Goal: Transaction & Acquisition: Purchase product/service

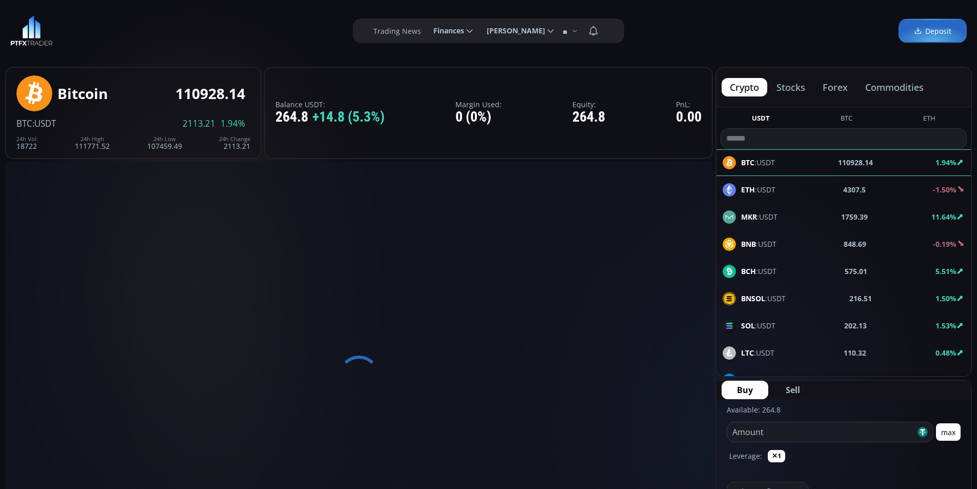
click at [42, 282] on div at bounding box center [358, 375] width 707 height 428
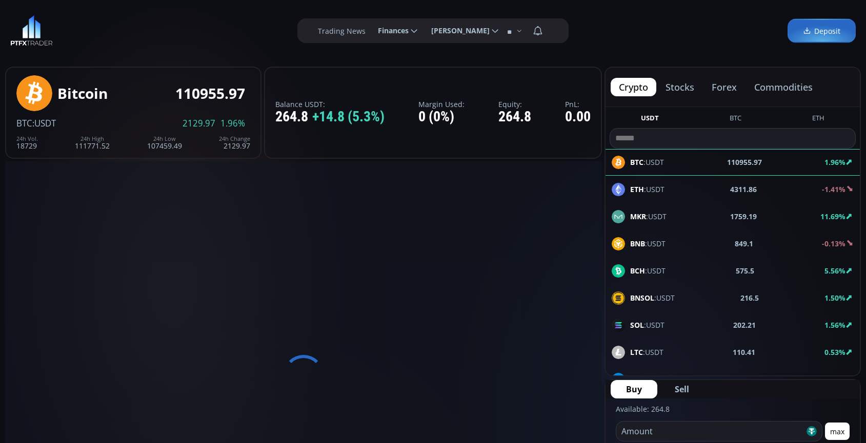
click at [758, 52] on div "**********" at bounding box center [433, 31] width 866 height 62
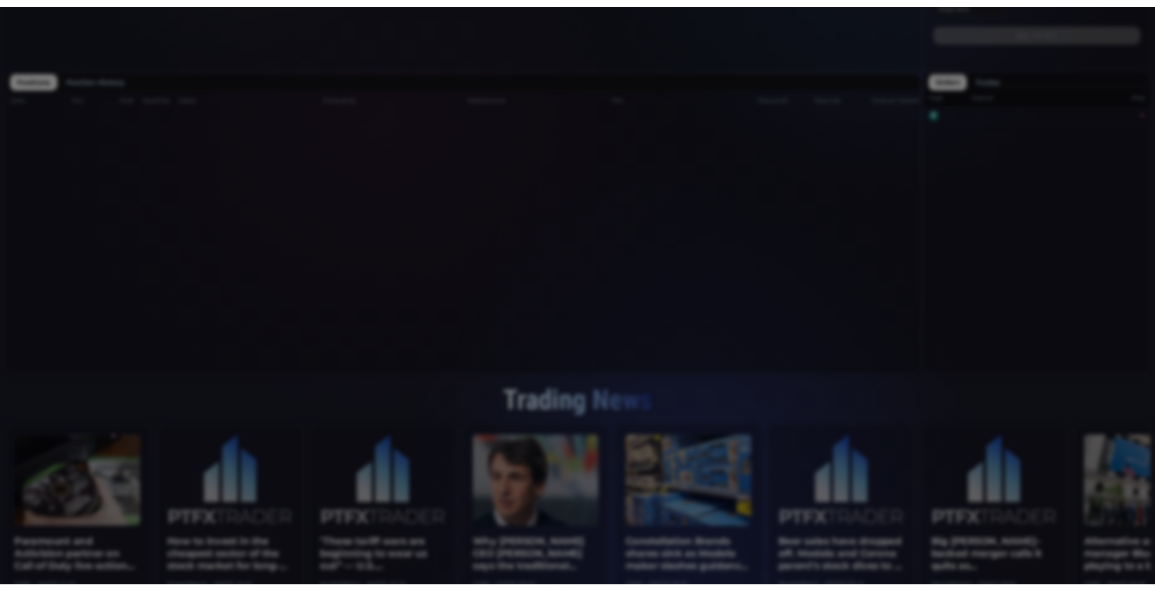
scroll to position [108, 0]
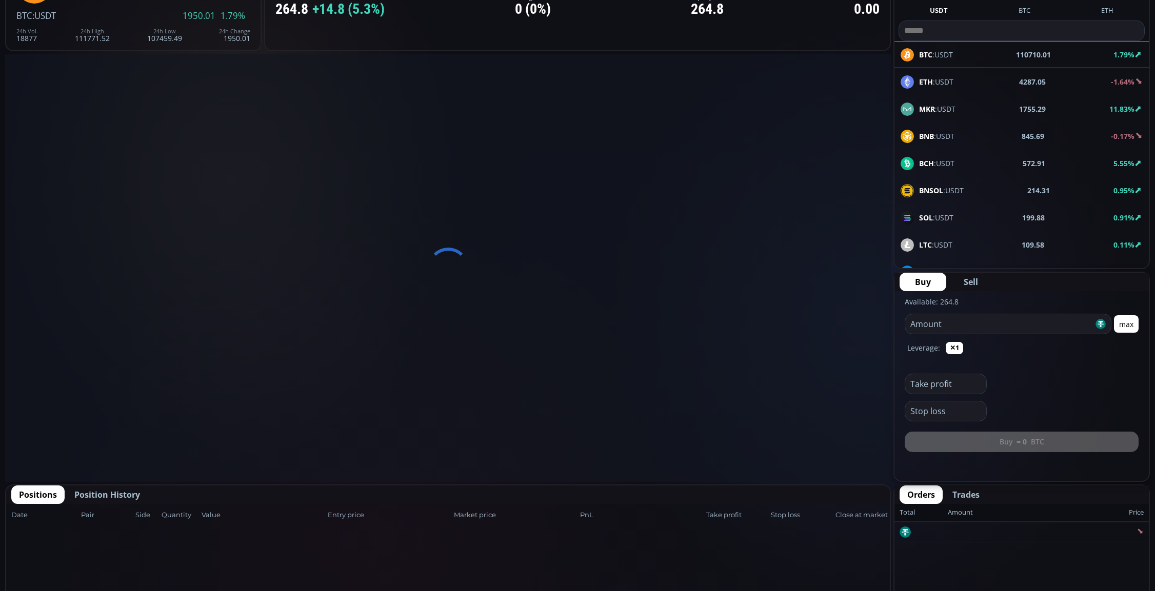
click at [724, 154] on div at bounding box center [447, 268] width 885 height 428
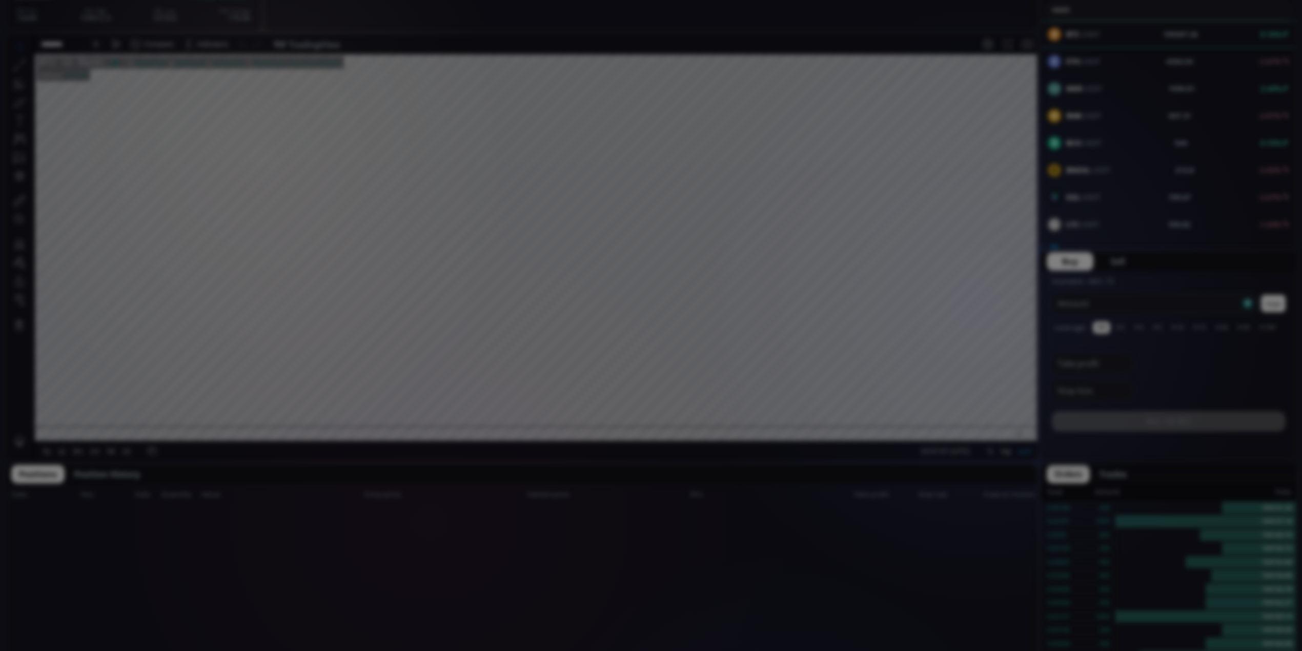
scroll to position [144, 0]
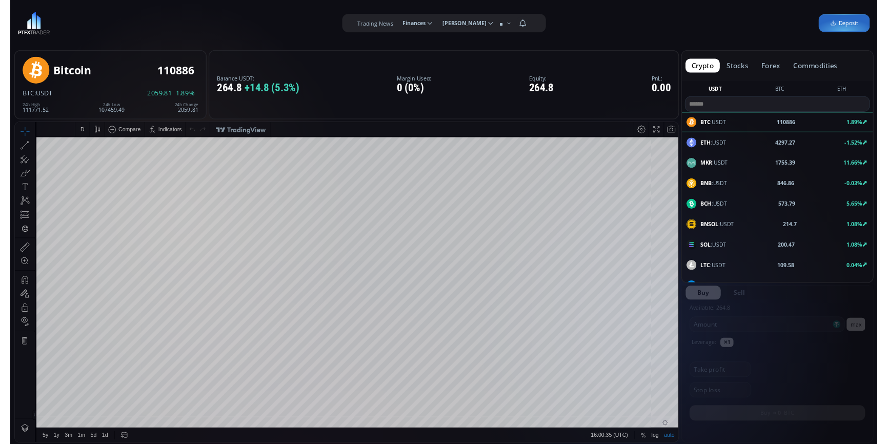
scroll to position [146, 0]
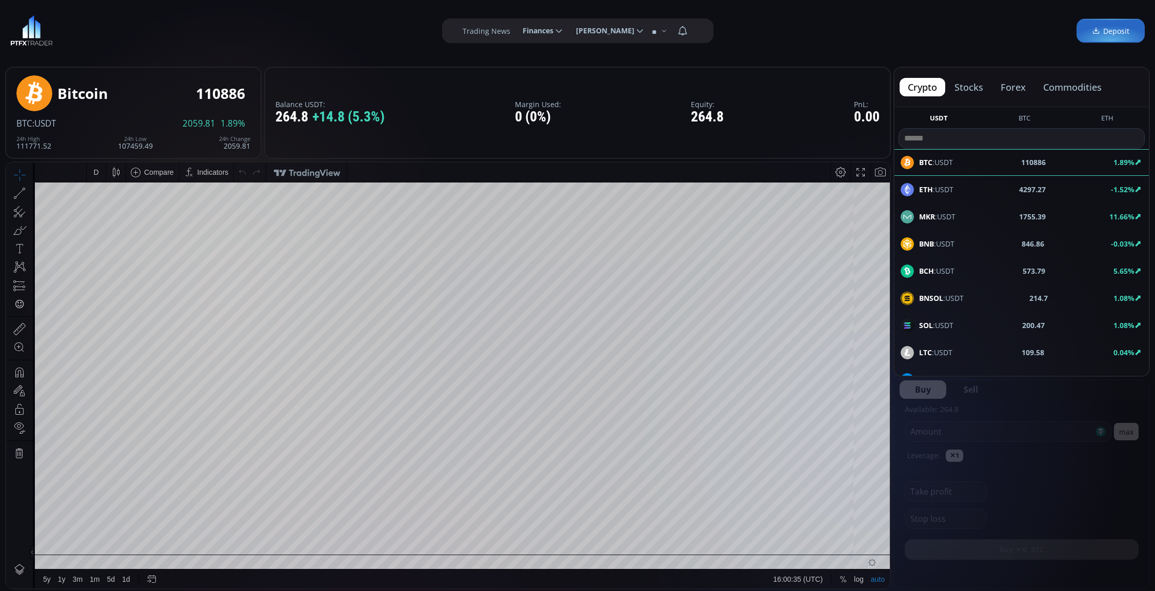
type input "********"
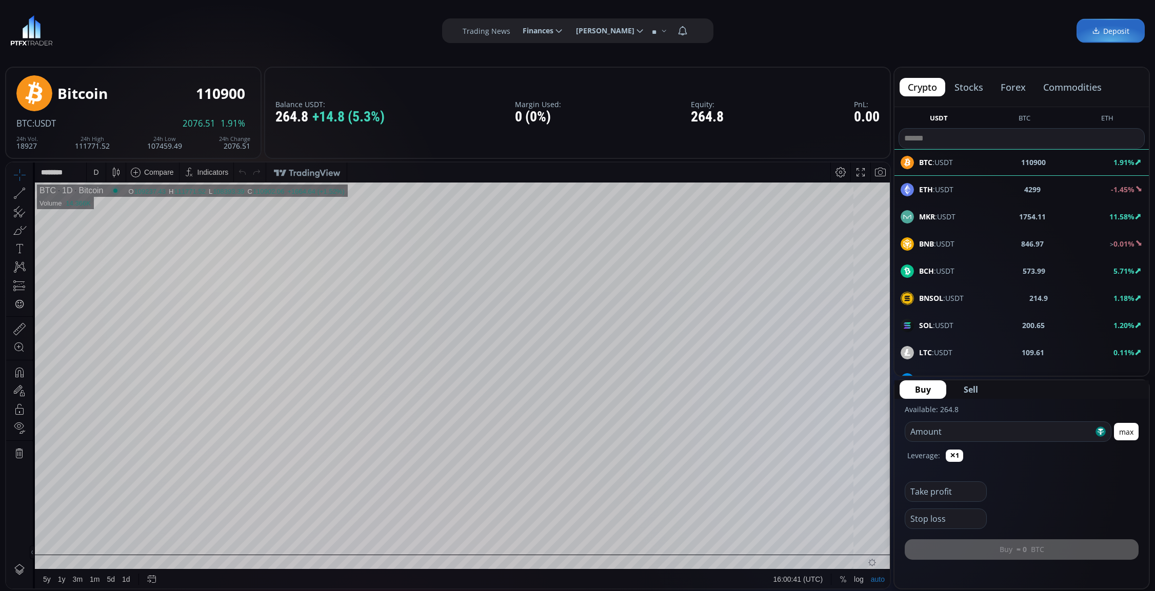
click at [89, 168] on div "D" at bounding box center [96, 172] width 19 height 19
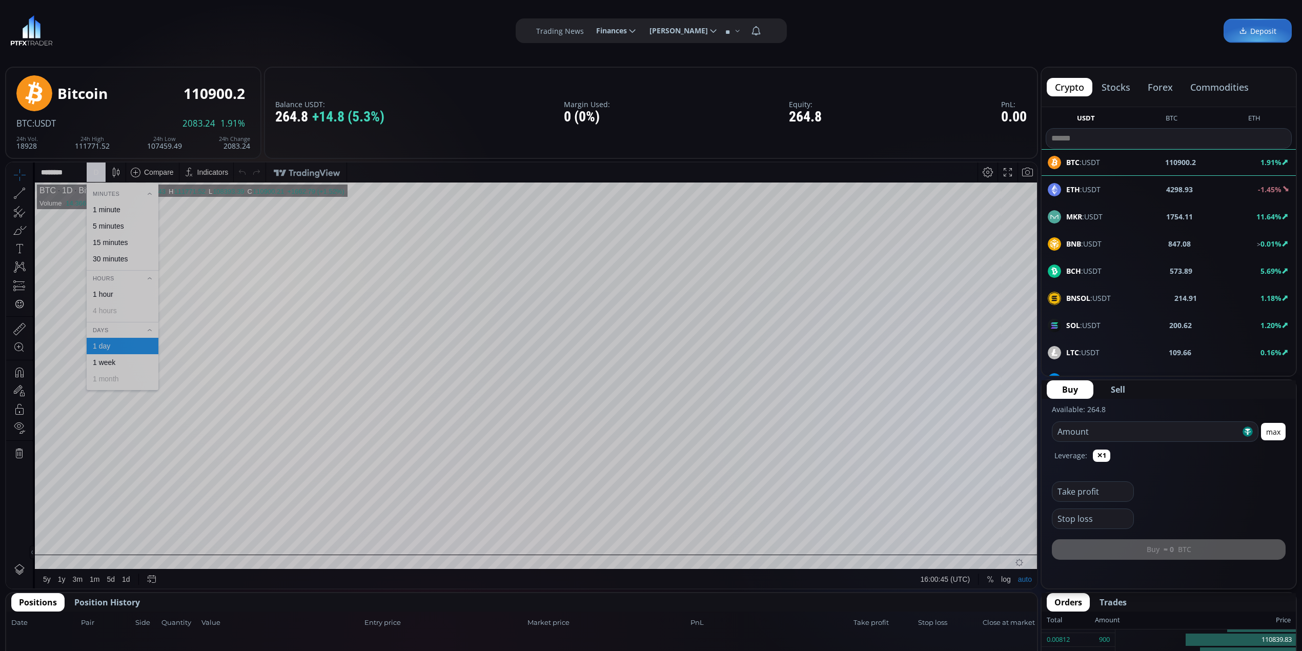
click at [119, 204] on div "1 minute" at bounding box center [123, 209] width 72 height 16
click at [1014, 383] on tr "BTC 1 Bitcoin O 111486.01 H 111559.44 L 111480.00 C 111530.00 111530.00 +43.99 …" at bounding box center [536, 369] width 1003 height 372
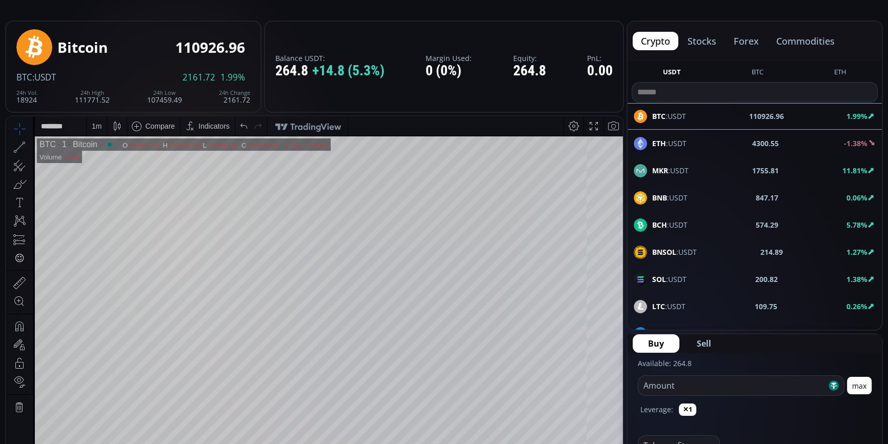
scroll to position [139, 0]
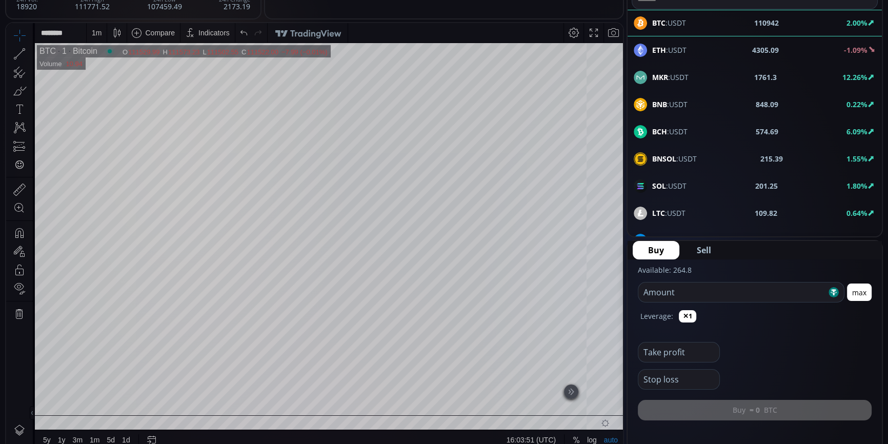
click at [612, 211] on tr "BTC 1 Bitcoin O 111529.99 H 111573.23 L 111502.55 C 111522.00 111522.00 −7.99 (…" at bounding box center [329, 229] width 589 height 372
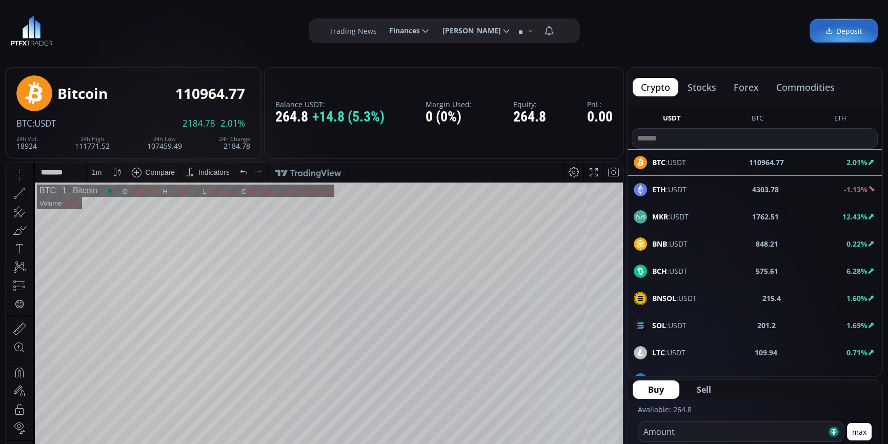
click at [680, 271] on span "BCH :USDT" at bounding box center [669, 271] width 35 height 11
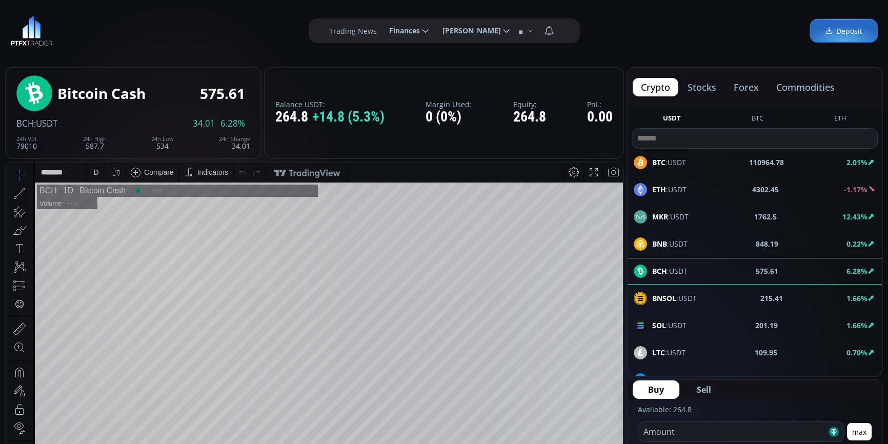
scroll to position [141, 0]
click at [92, 168] on div "D" at bounding box center [96, 172] width 9 height 19
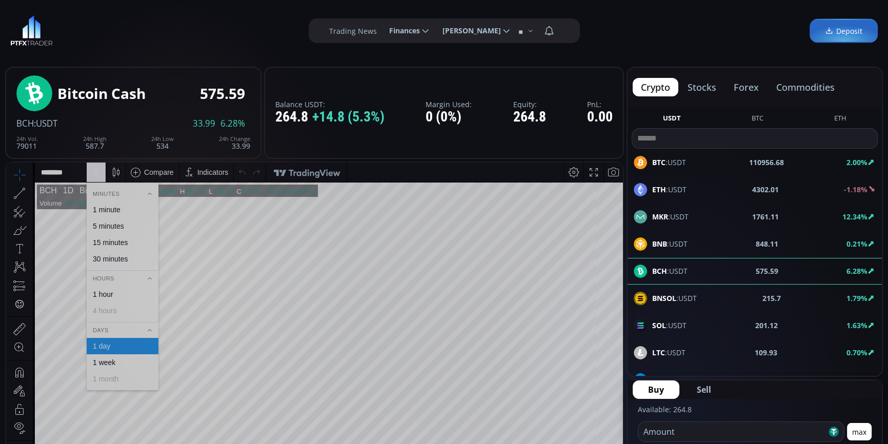
click at [110, 210] on div "1 minute" at bounding box center [107, 210] width 28 height 8
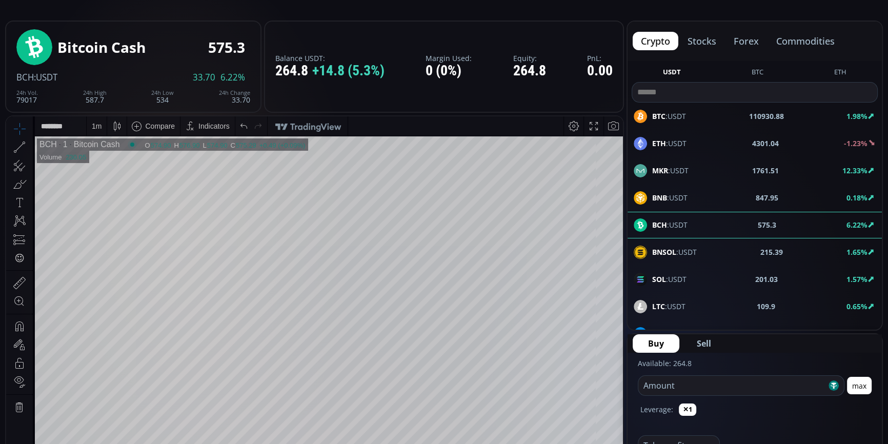
scroll to position [186, 0]
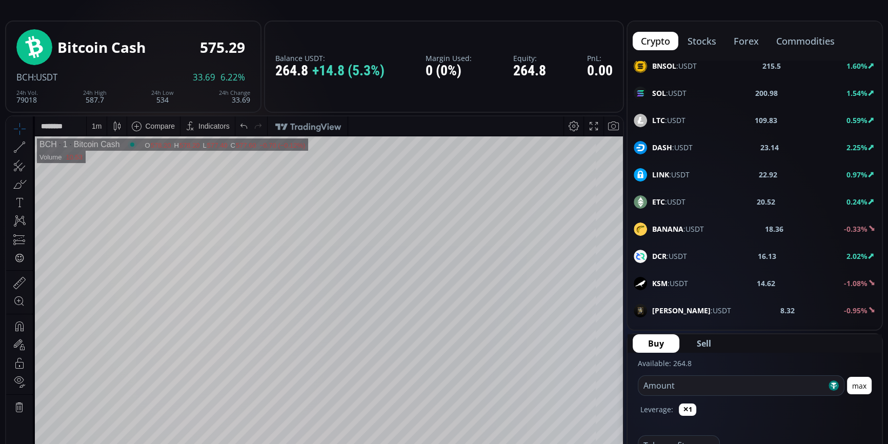
click at [623, 225] on html "Date Range 5y 1y 3m 1m 5d 1d 16:04:54 (UTC) log auto BCH 1 Bitcoin Cash O 578.2…" at bounding box center [314, 329] width 617 height 427
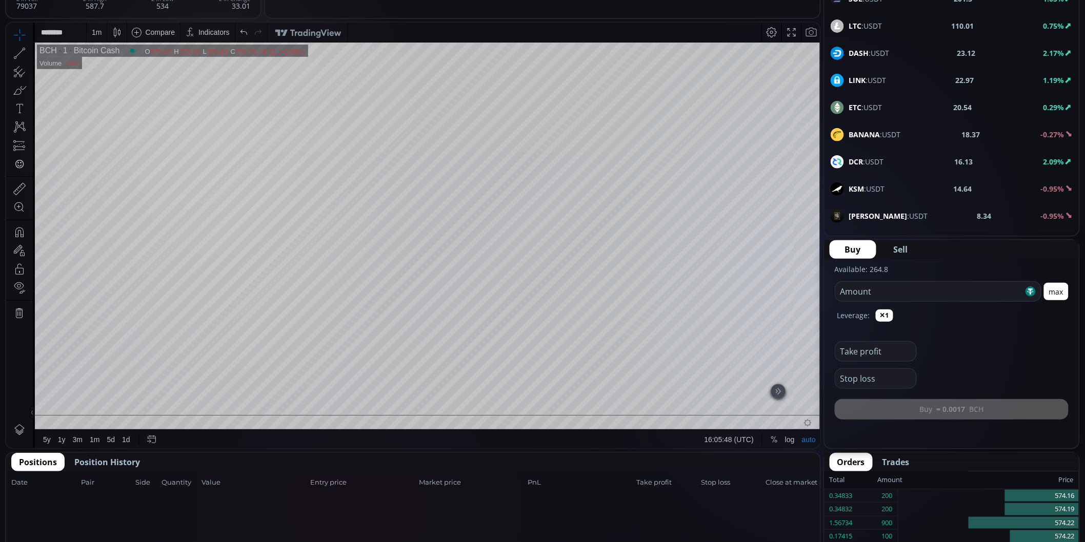
scroll to position [26, 0]
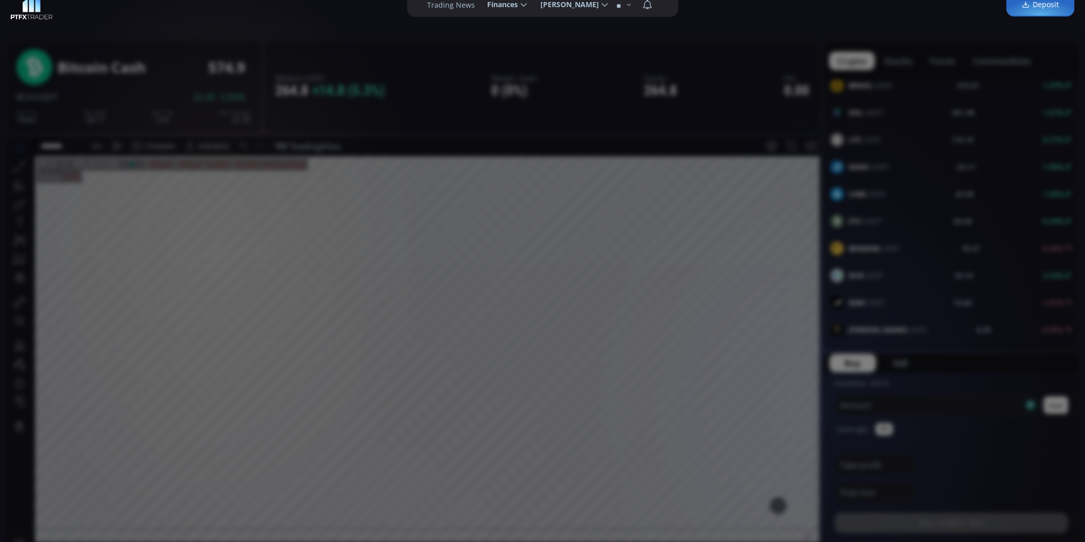
click at [775, 31] on div "**********" at bounding box center [542, 5] width 1085 height 62
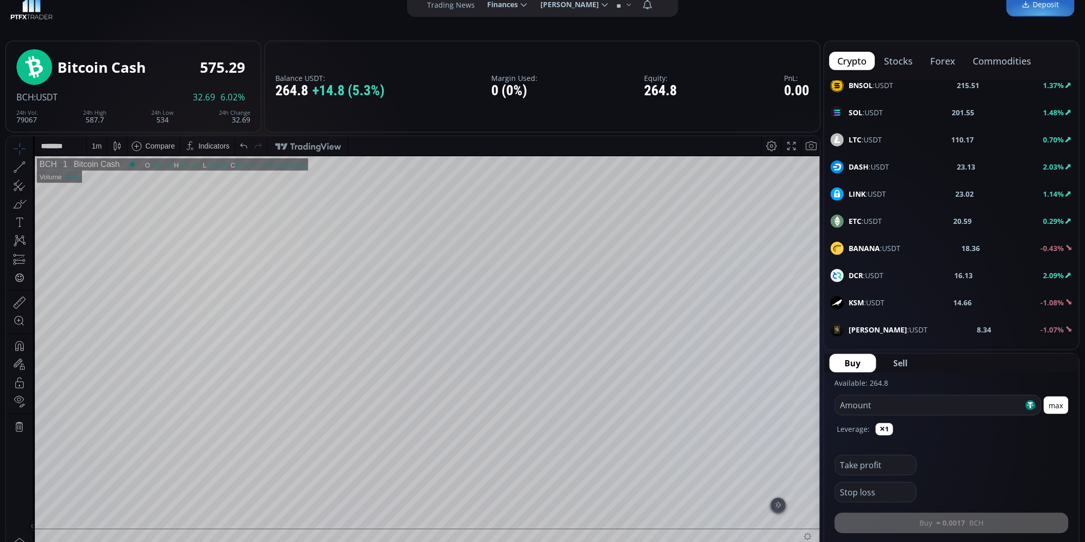
click at [1055, 403] on button "max" at bounding box center [1056, 405] width 25 height 17
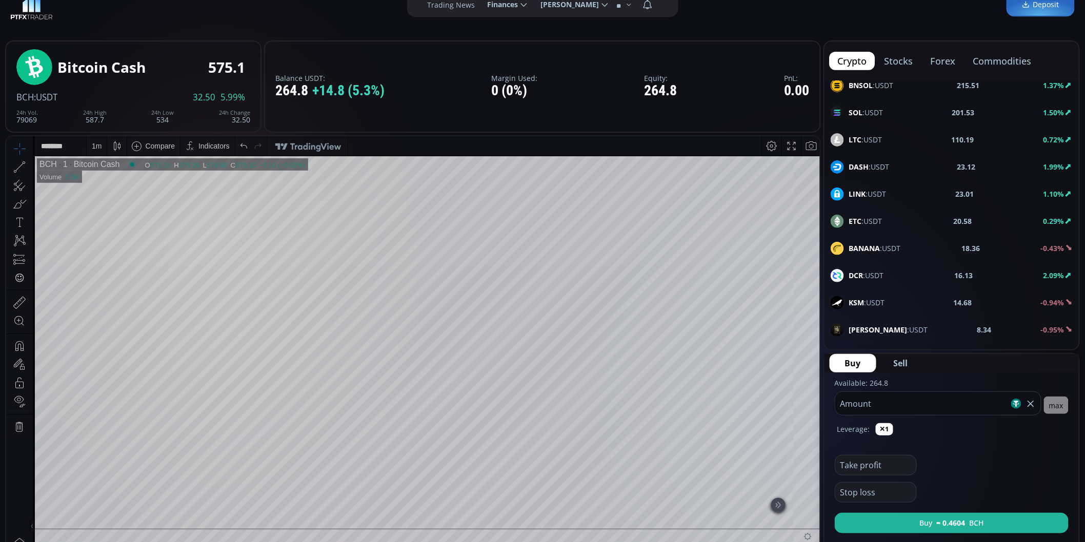
click at [873, 409] on input "*****" at bounding box center [922, 403] width 174 height 23
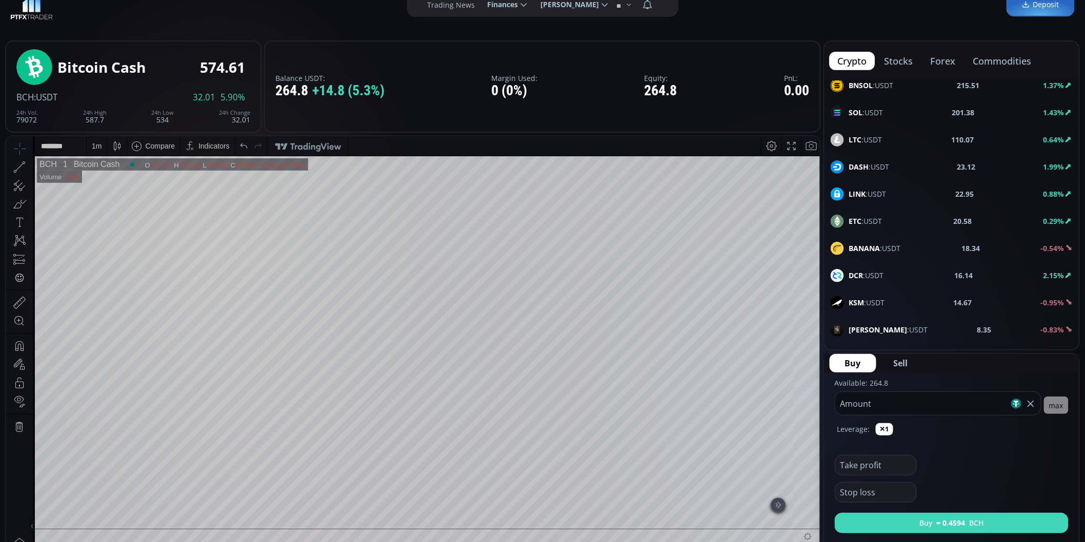
type input "***"
click at [891, 522] on button "Buy ≈ 0.4594 BCH" at bounding box center [952, 523] width 234 height 21
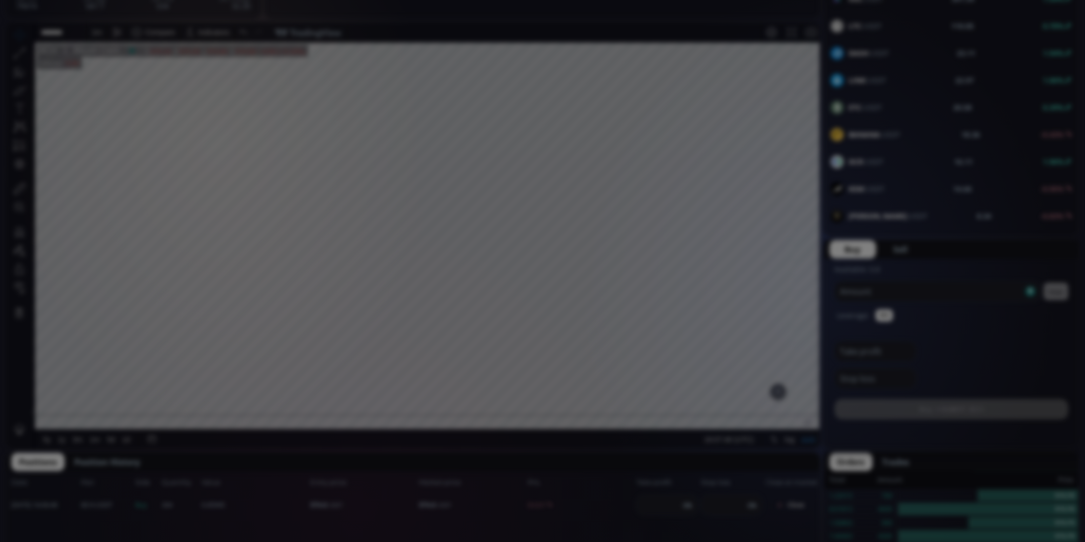
scroll to position [254, 0]
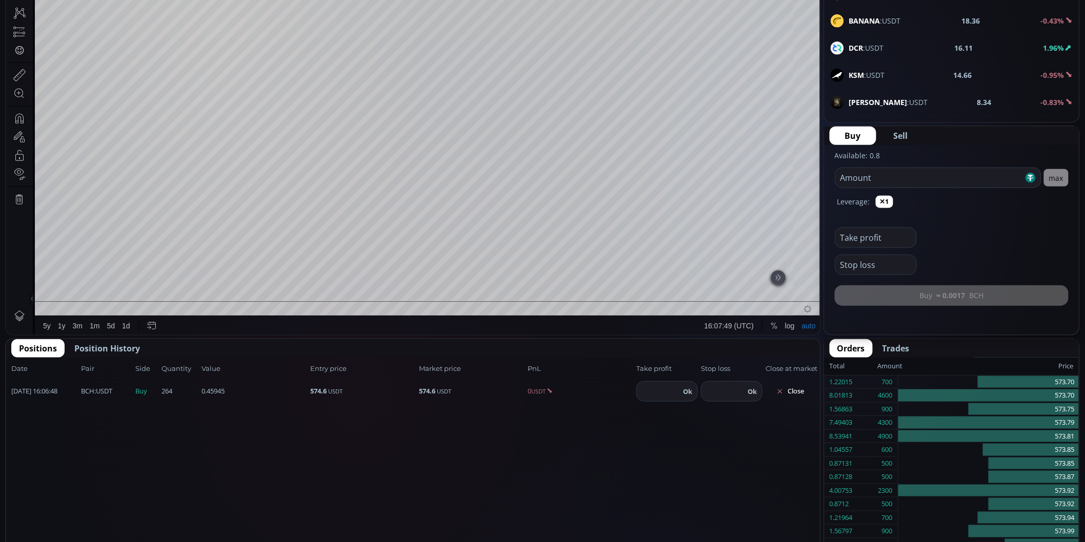
click at [496, 479] on div "Date Pair Side Value Quantity Entry price Market price PnL Take profit Stop los…" at bounding box center [413, 517] width 814 height 318
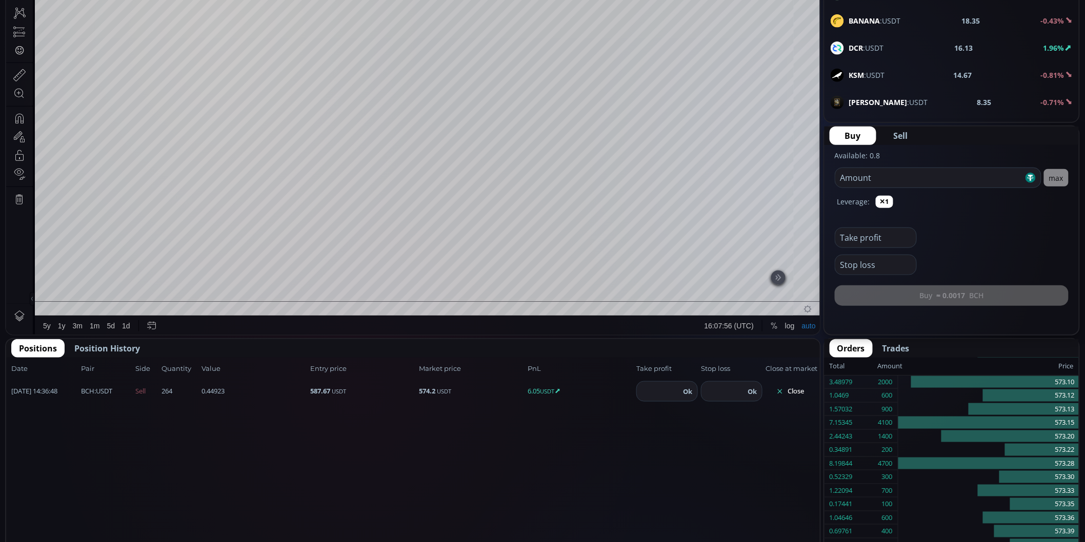
click at [797, 385] on button "Close" at bounding box center [789, 391] width 49 height 16
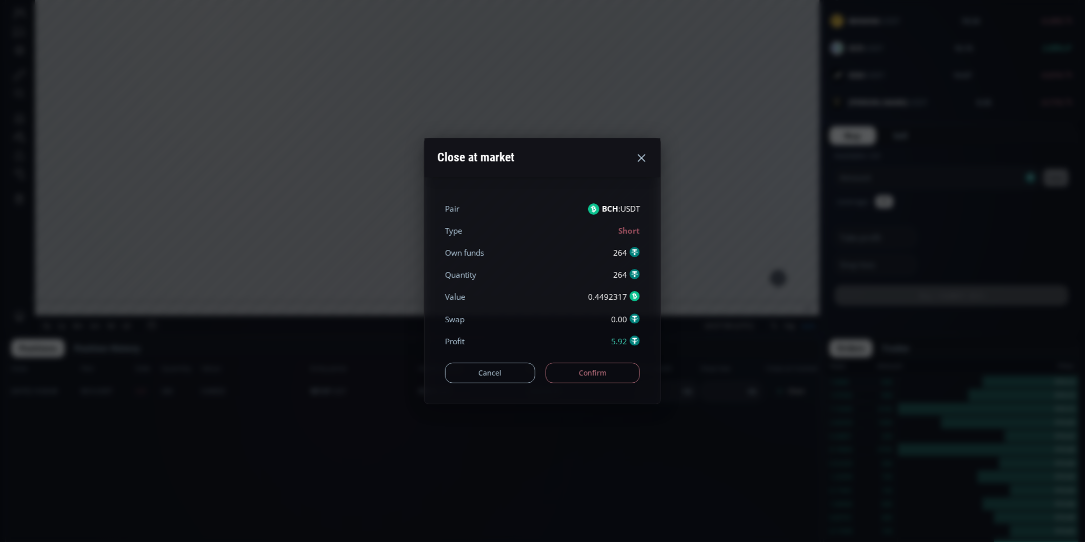
drag, startPoint x: 579, startPoint y: 370, endPoint x: 576, endPoint y: 470, distance: 100.0
click at [576, 470] on div "Close at market Pair BCH :USDT Type Short Own funds 264 Quantity 264 Value 0.44…" at bounding box center [542, 271] width 1085 height 542
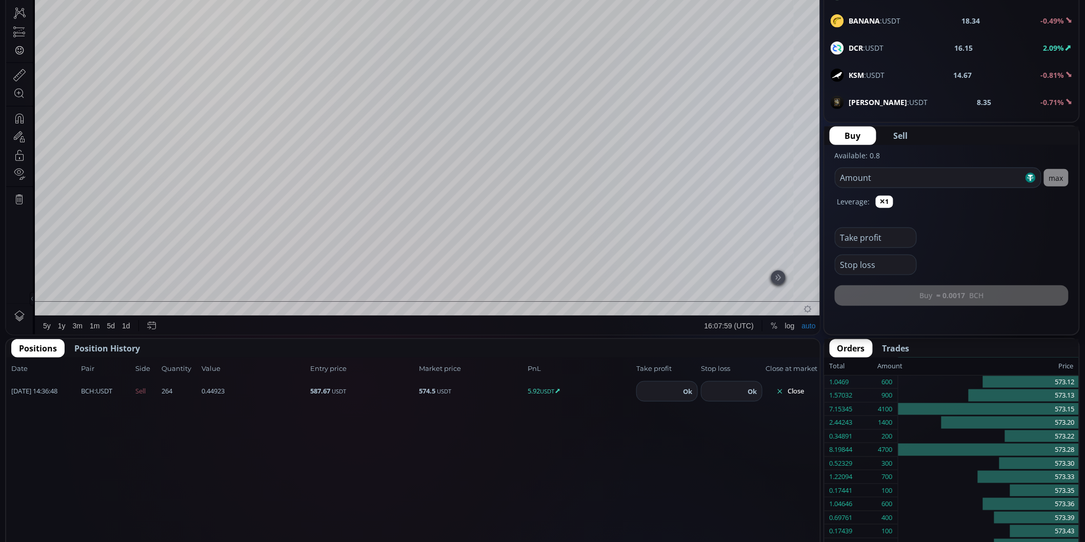
click at [576, 470] on div "Date Pair Side Value Quantity Entry price Market price PnL Take profit Stop los…" at bounding box center [413, 517] width 814 height 318
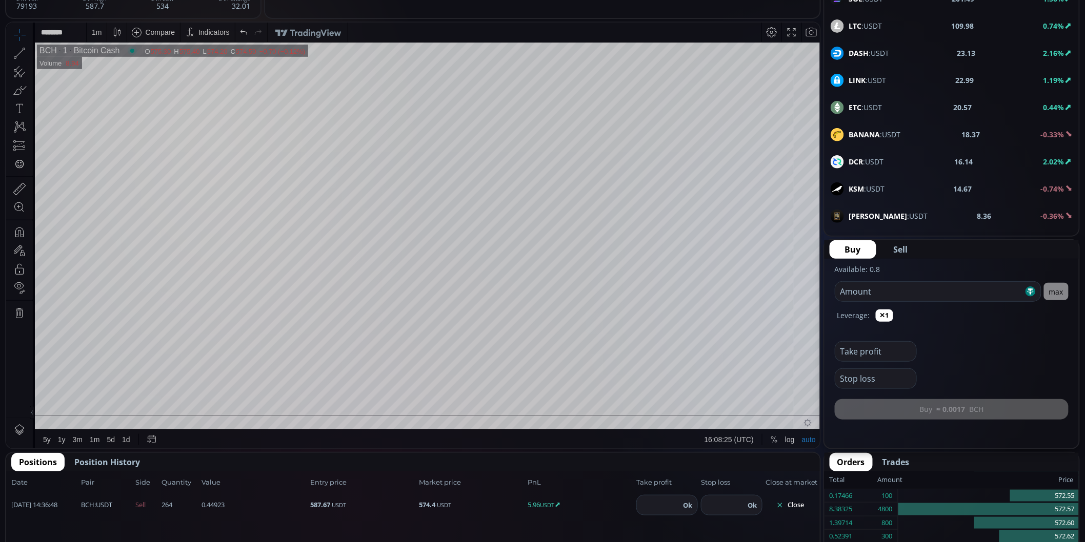
click at [794, 505] on button "Close" at bounding box center [789, 505] width 49 height 16
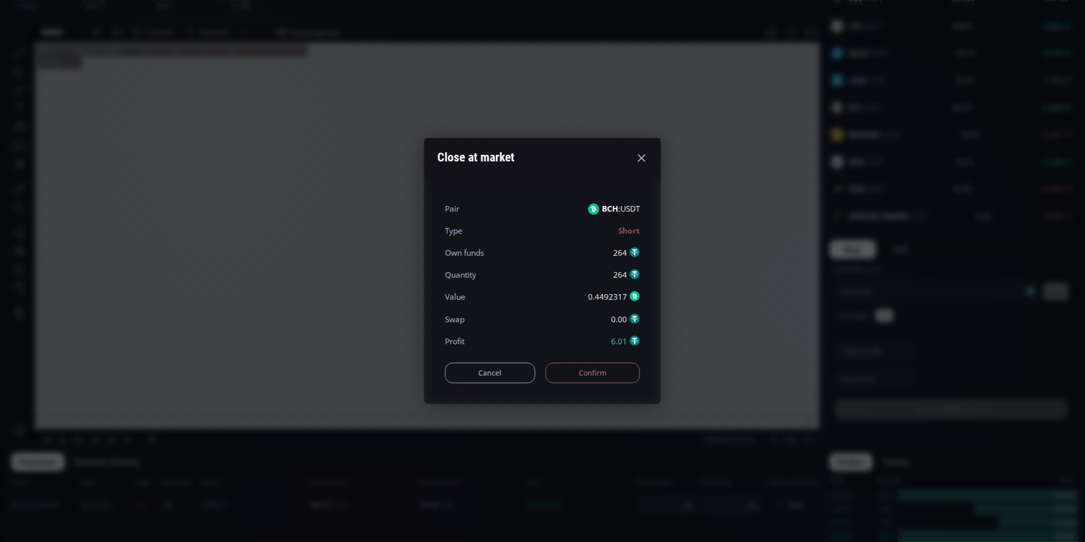
click at [610, 372] on button "Confirm" at bounding box center [592, 373] width 95 height 21
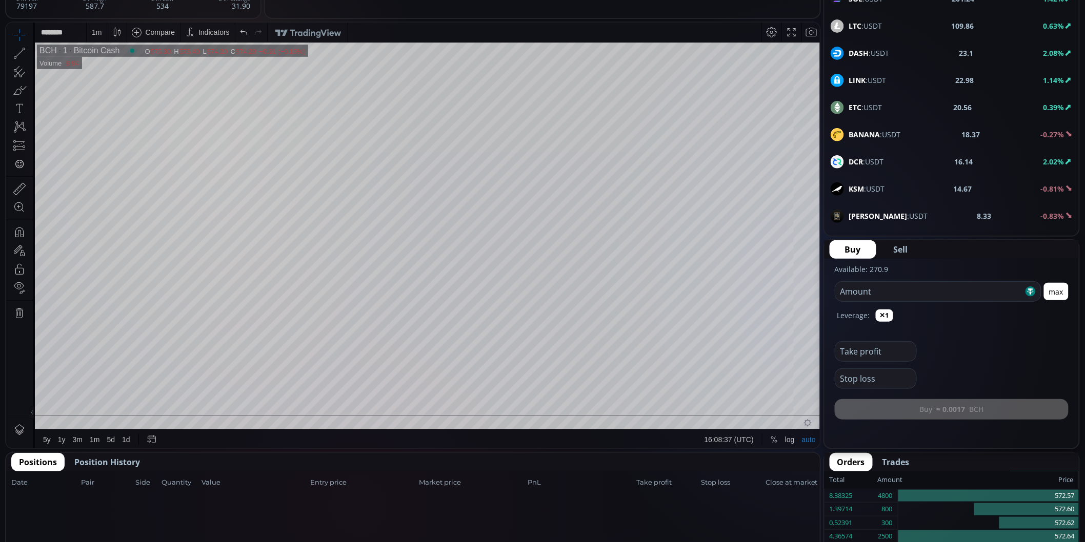
click at [109, 462] on span "Position History" at bounding box center [107, 462] width 66 height 12
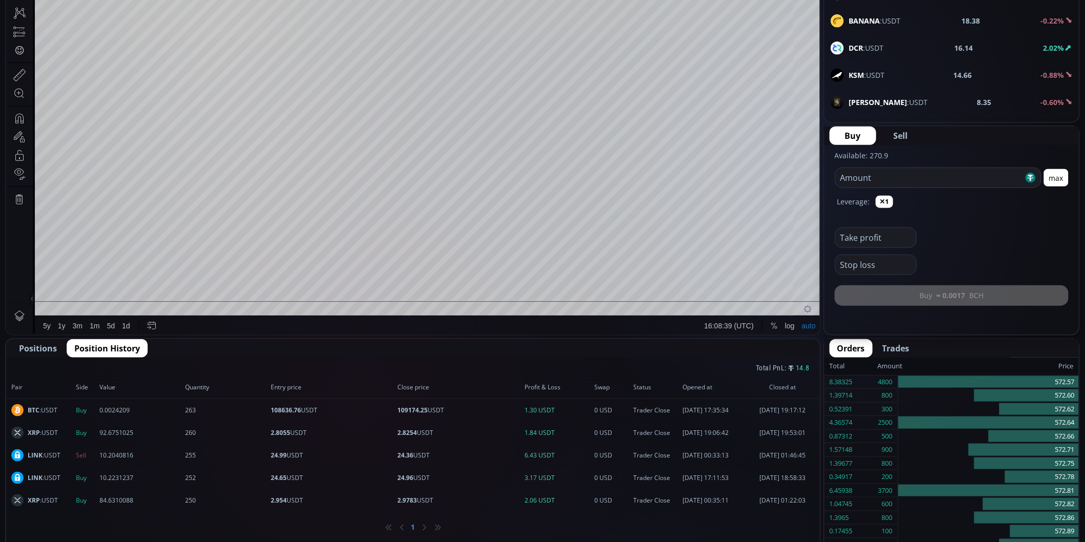
scroll to position [311, 0]
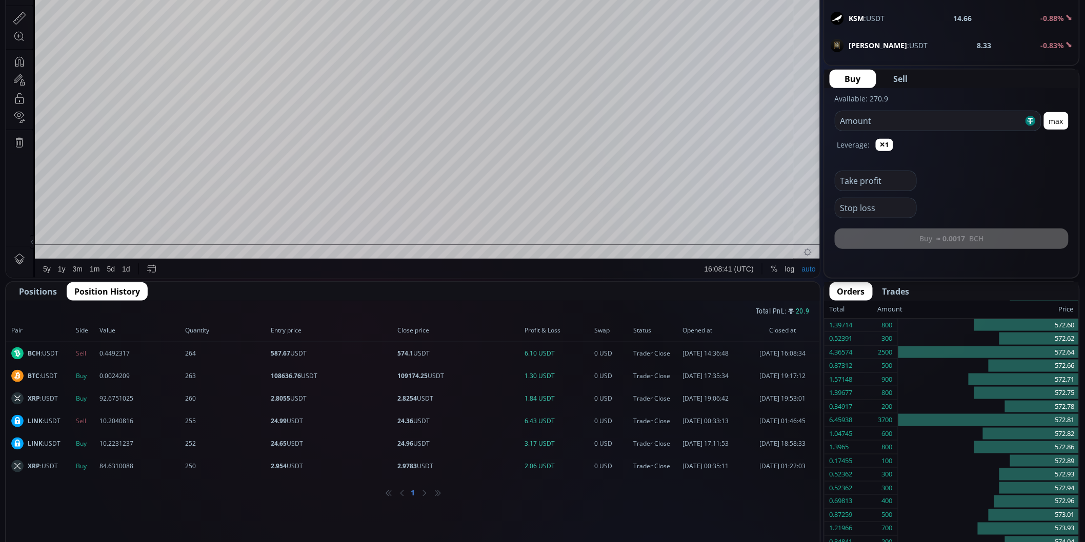
click at [41, 292] on span "Positions" at bounding box center [38, 292] width 38 height 12
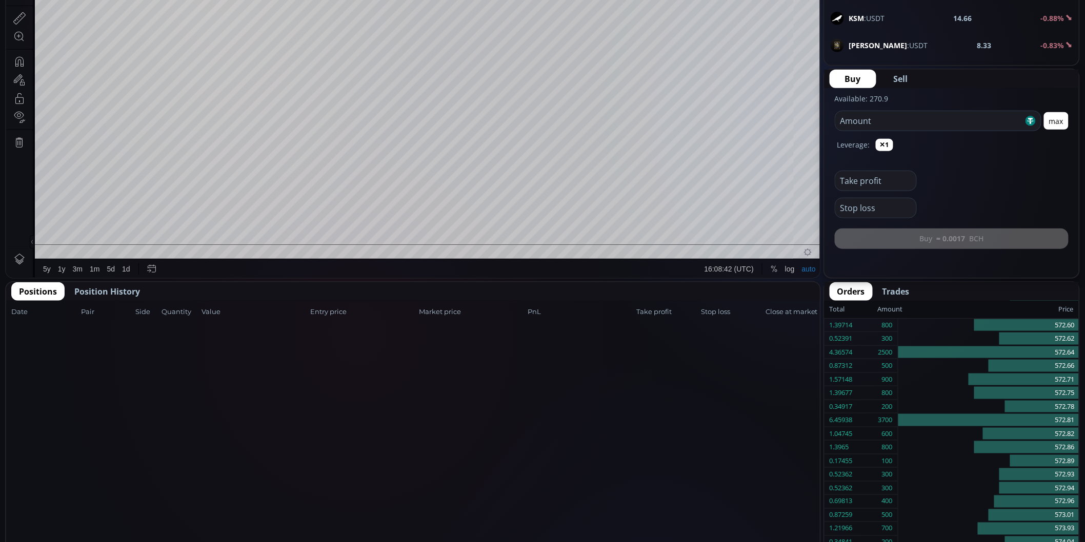
click at [79, 293] on span "Position History" at bounding box center [107, 292] width 66 height 12
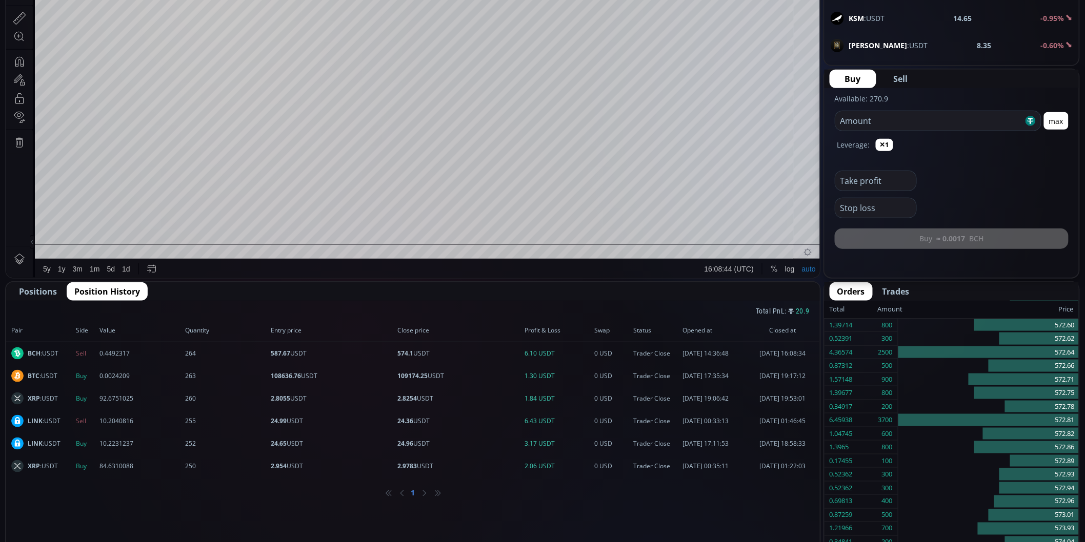
scroll to position [140, 0]
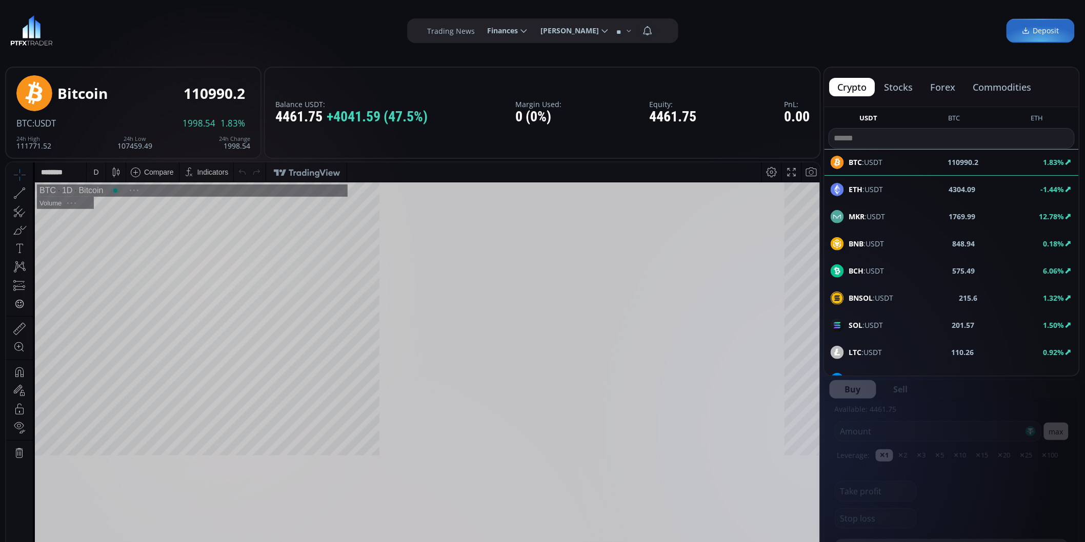
scroll to position [142, 0]
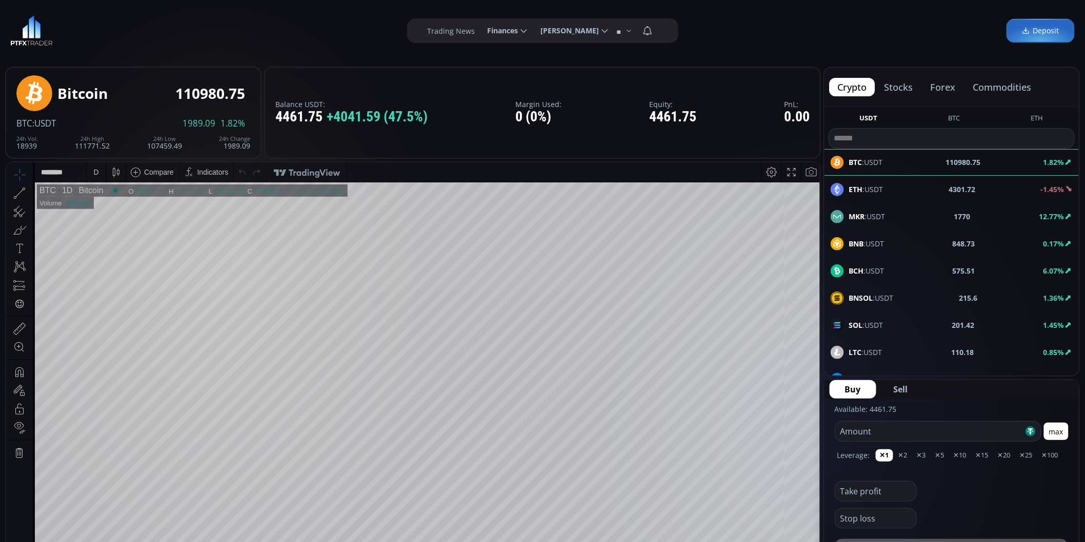
click at [872, 268] on span "BCH :USDT" at bounding box center [866, 271] width 35 height 11
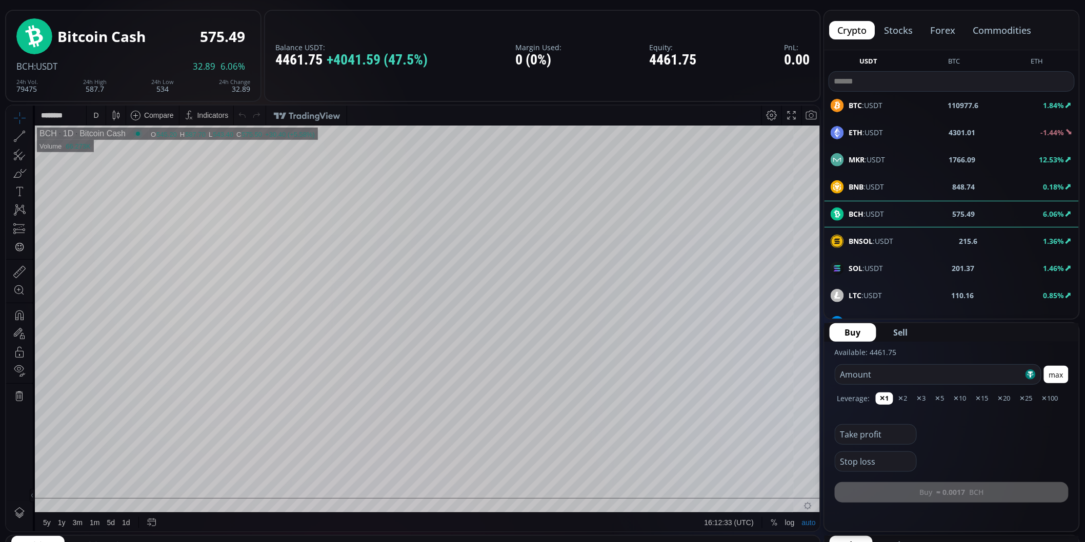
click at [1059, 370] on button "max" at bounding box center [1056, 374] width 25 height 17
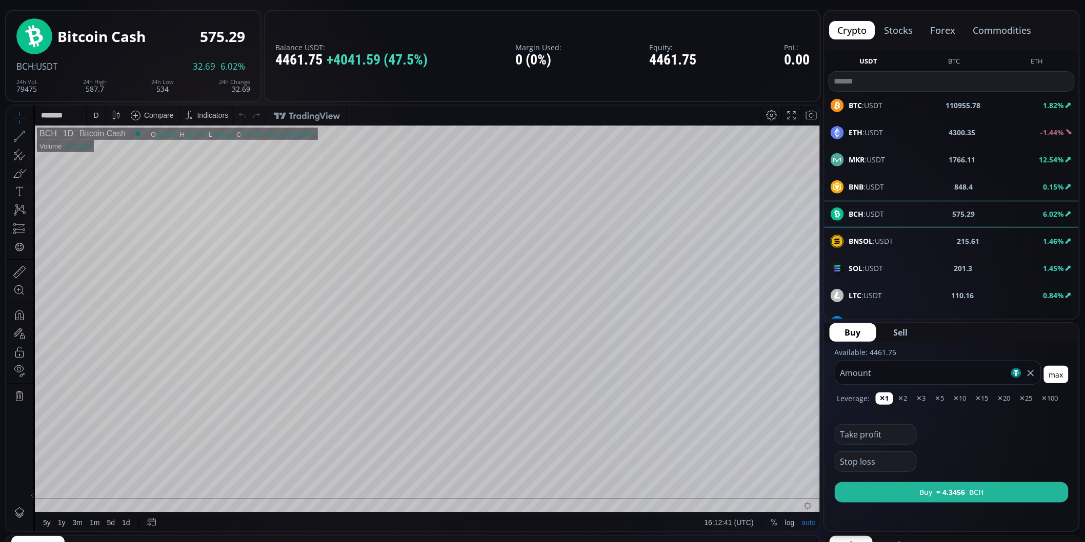
type input "****"
click at [906, 330] on span "Sell" at bounding box center [901, 333] width 14 height 12
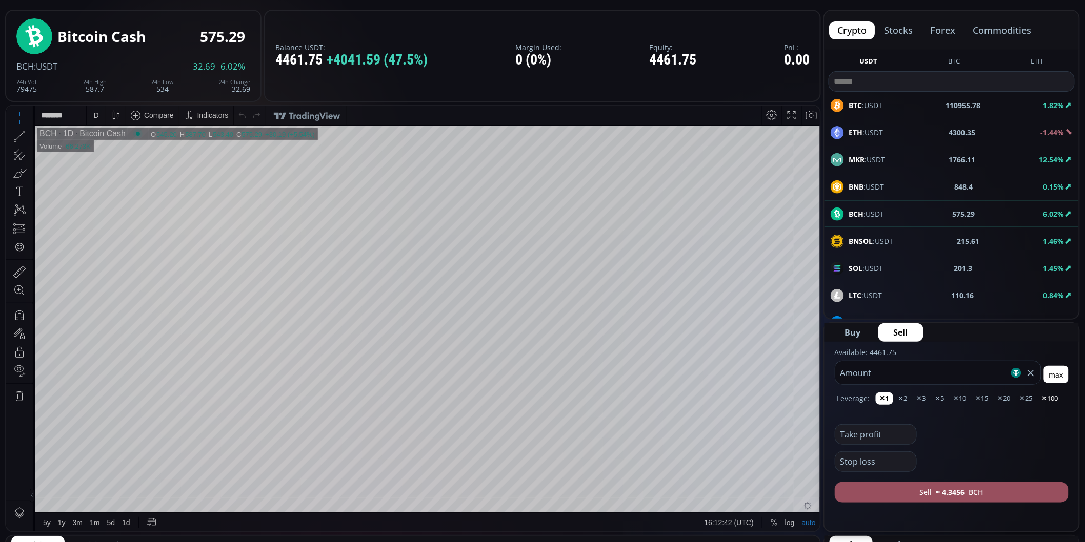
click at [1058, 397] on button "✕100" at bounding box center [1050, 399] width 25 height 12
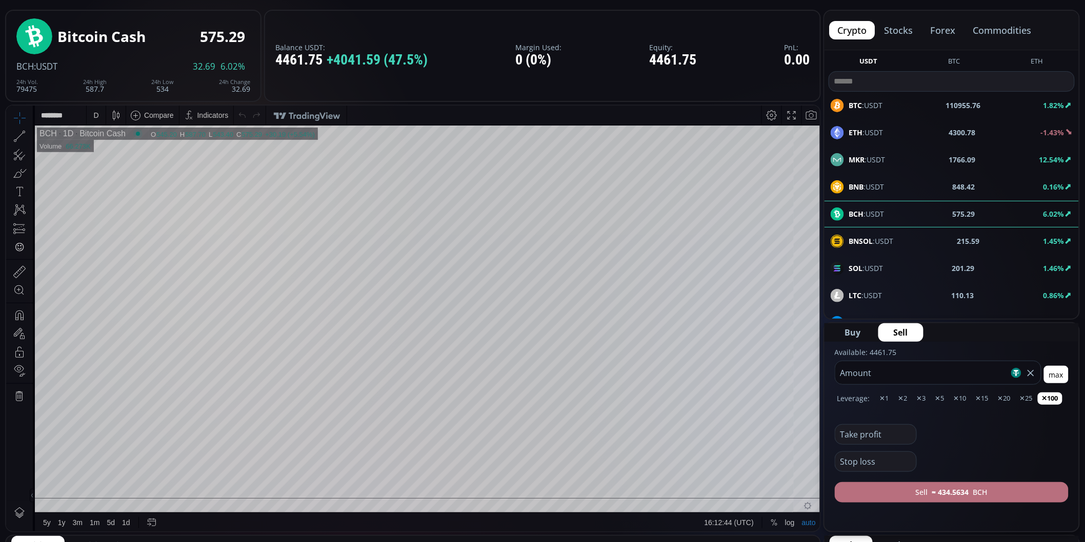
click at [1009, 490] on button "Sell ≈ 434.5634 BCH" at bounding box center [952, 492] width 234 height 21
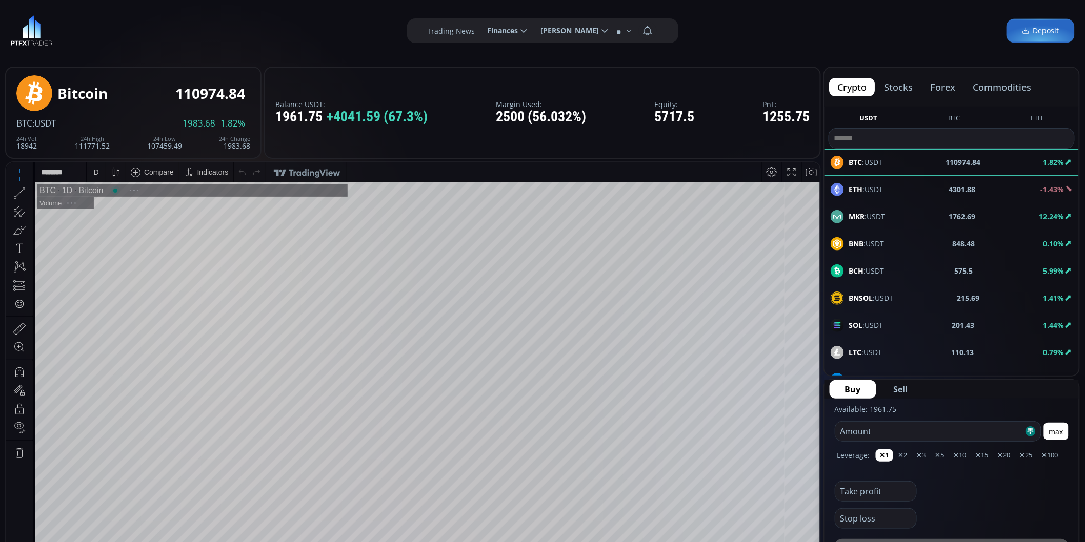
scroll to position [171, 0]
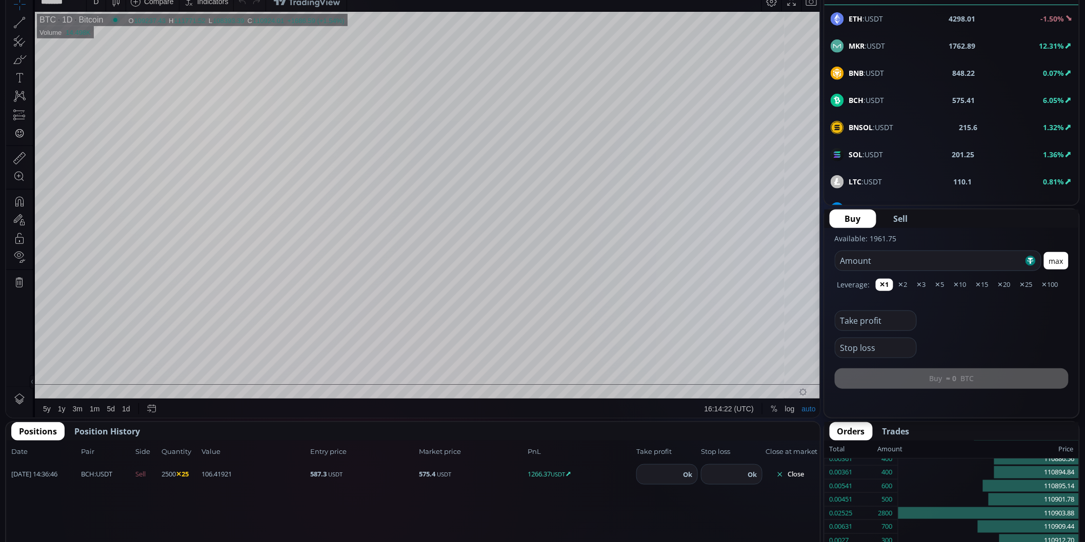
scroll to position [256, 0]
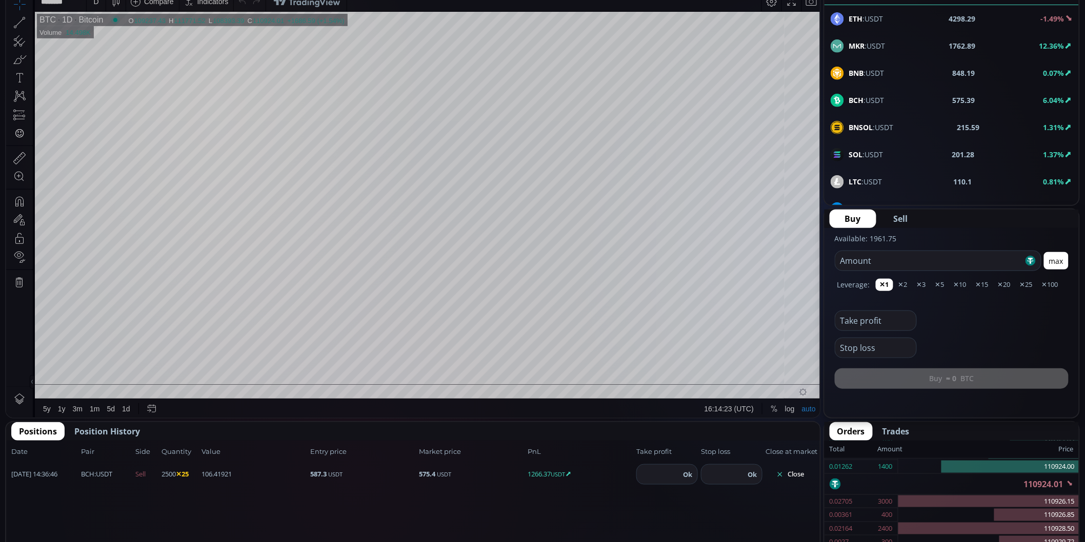
click at [793, 475] on button "Close" at bounding box center [789, 475] width 49 height 16
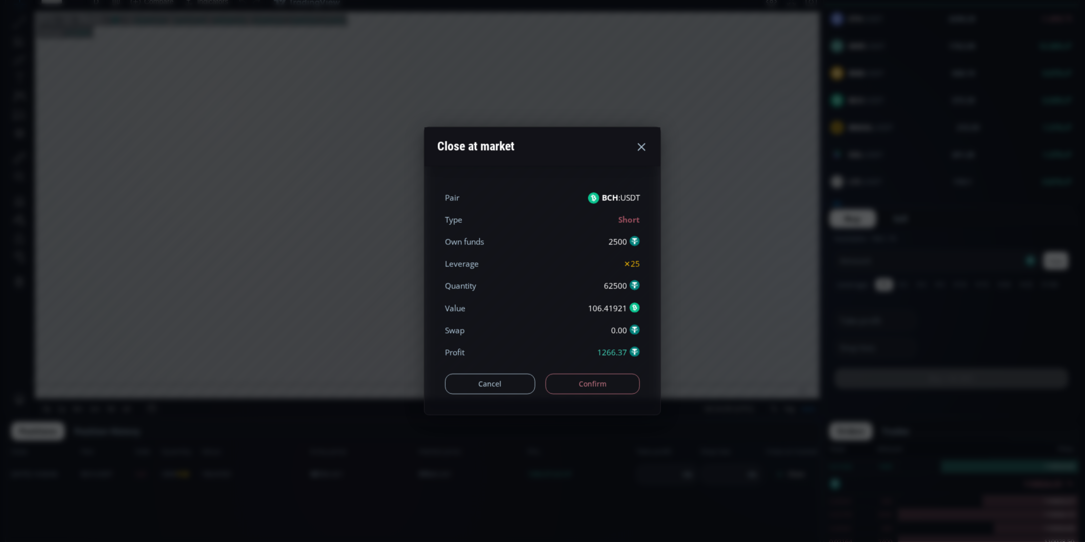
click at [589, 386] on button "Confirm" at bounding box center [592, 384] width 95 height 21
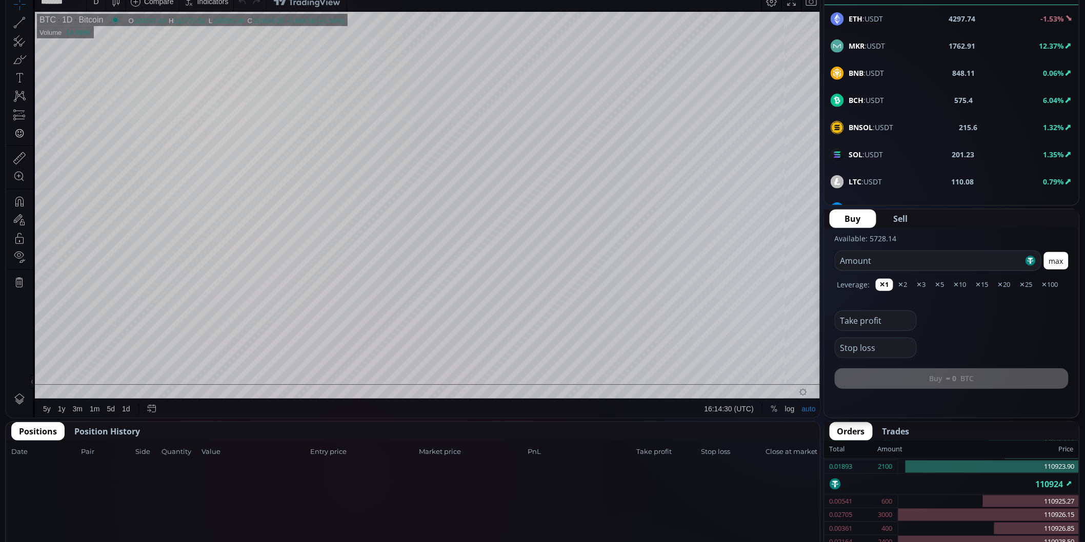
scroll to position [57, 0]
